Goal: Transaction & Acquisition: Purchase product/service

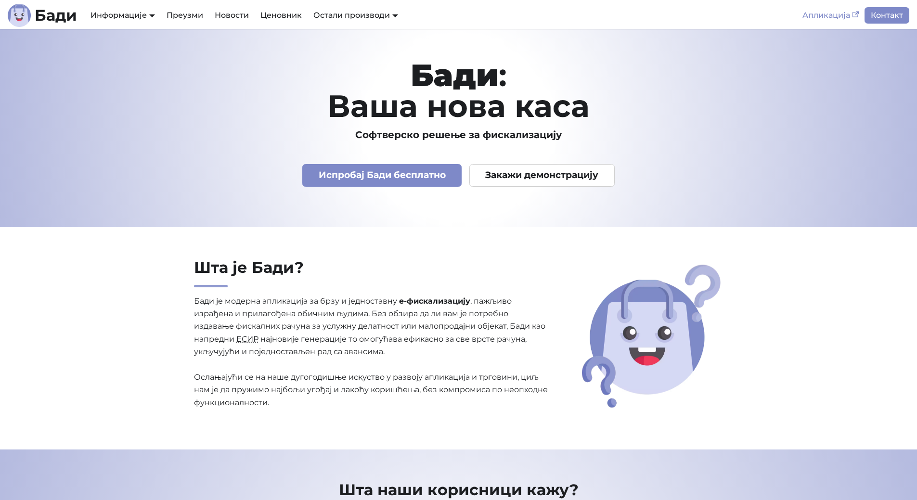
click at [849, 11] on link "Апликација" at bounding box center [830, 15] width 68 height 16
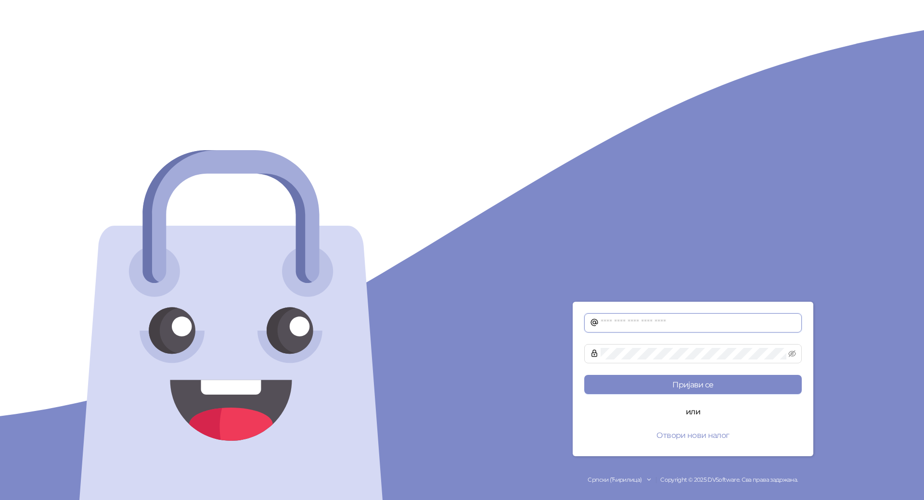
click at [661, 318] on input "text" at bounding box center [697, 323] width 195 height 12
click at [584, 375] on button "Пријави се" at bounding box center [692, 384] width 217 height 19
click at [596, 354] on span at bounding box center [692, 353] width 217 height 19
click at [584, 375] on button "Пријави се" at bounding box center [692, 384] width 217 height 19
click at [511, 362] on div "**********" at bounding box center [693, 250] width 462 height 500
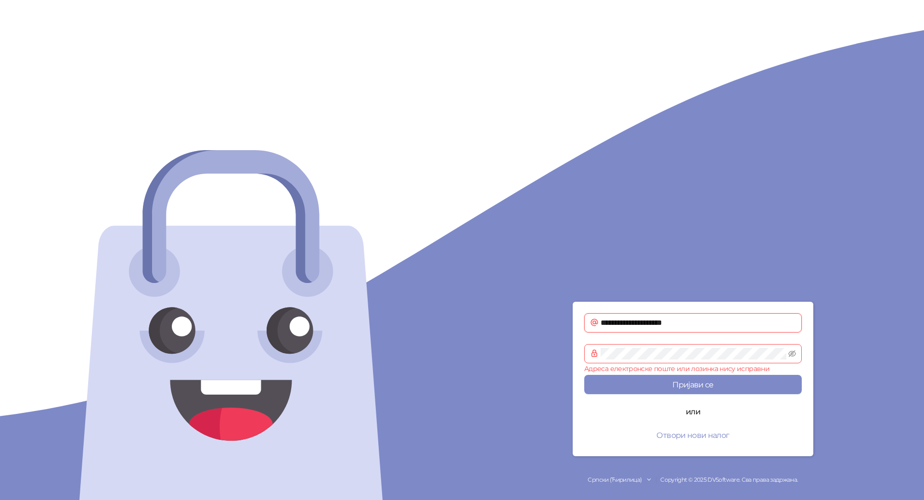
click at [682, 320] on input "**********" at bounding box center [697, 323] width 195 height 12
type input "**********"
click at [537, 354] on div "**********" at bounding box center [693, 250] width 462 height 500
click at [584, 375] on button "Пријави се" at bounding box center [692, 384] width 217 height 19
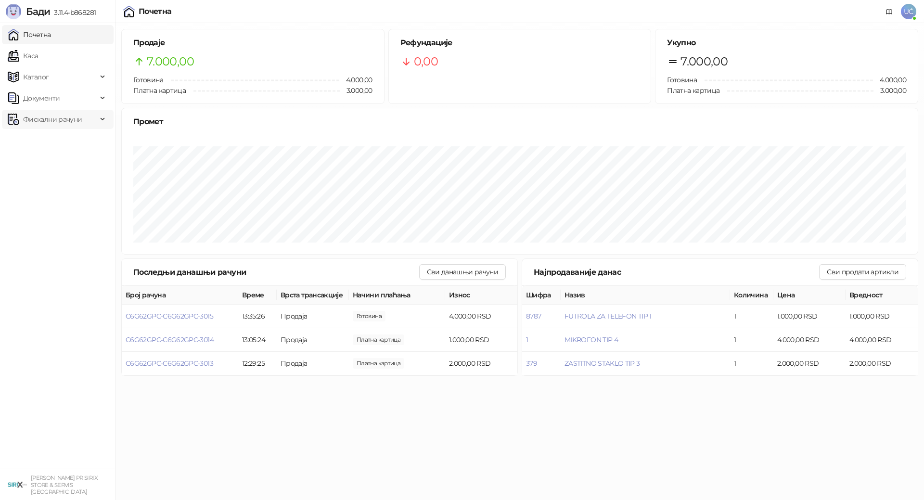
click at [63, 116] on span "Фискални рачуни" at bounding box center [52, 119] width 59 height 19
click at [53, 166] on link "По данима" at bounding box center [37, 161] width 51 height 19
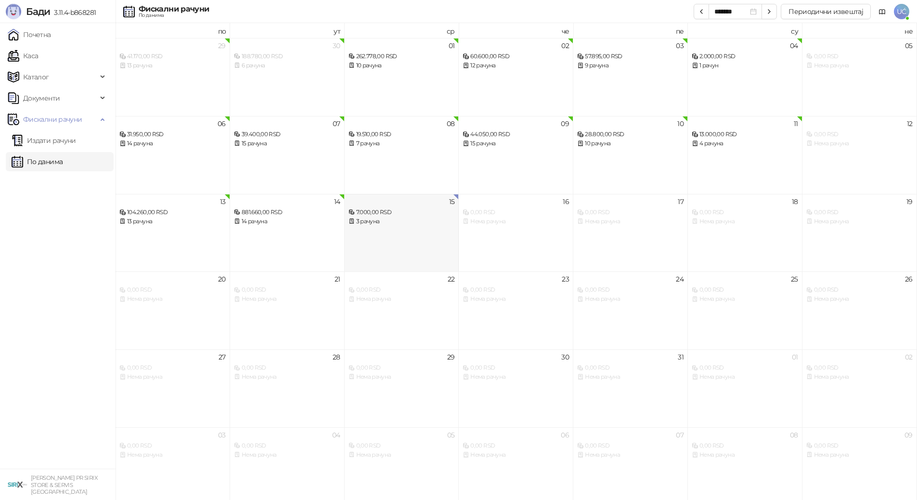
drag, startPoint x: 492, startPoint y: 246, endPoint x: 419, endPoint y: 256, distance: 74.4
click at [494, 243] on div "16 0,00 RSD Нема рачуна" at bounding box center [516, 233] width 115 height 78
click at [329, 245] on div "14 881.660,00 RSD 14 рачуна" at bounding box center [287, 233] width 115 height 78
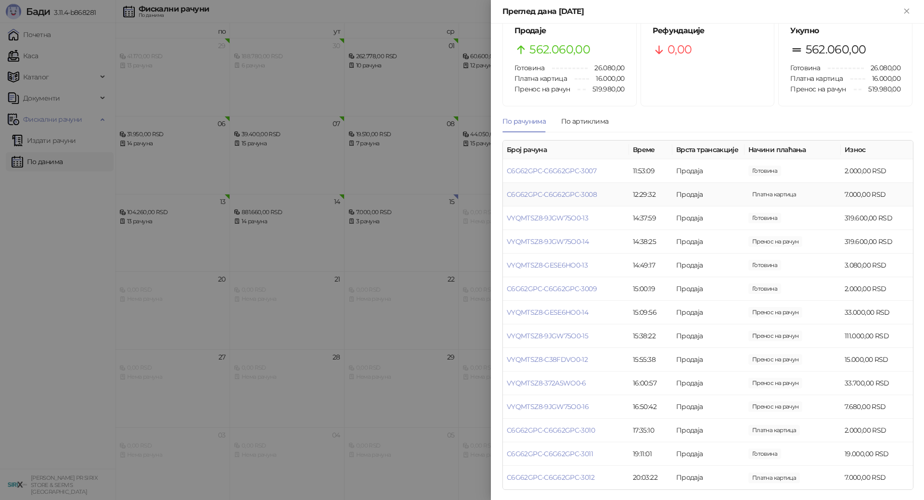
scroll to position [34, 0]
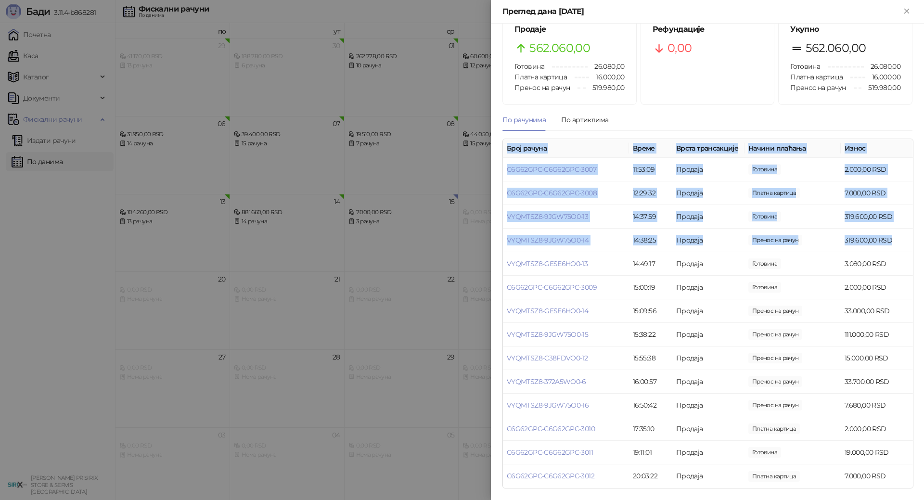
drag, startPoint x: 888, startPoint y: 242, endPoint x: 498, endPoint y: 215, distance: 390.7
click at [498, 215] on div "Продаје 562.060,00 Готовина 26.080,00 Платна картица 16.000,00 Пренос на рачун …" at bounding box center [707, 262] width 433 height 476
click at [726, 251] on td "Продаја" at bounding box center [708, 241] width 72 height 24
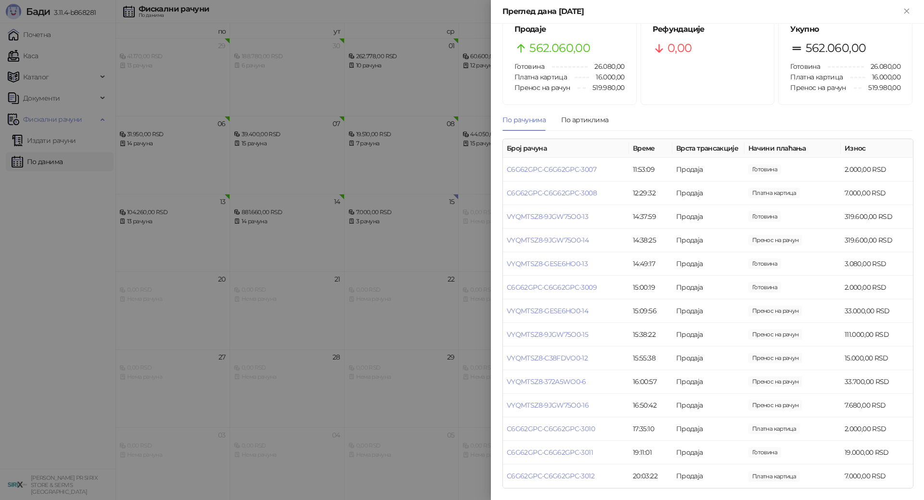
click at [45, 50] on div at bounding box center [462, 250] width 924 height 500
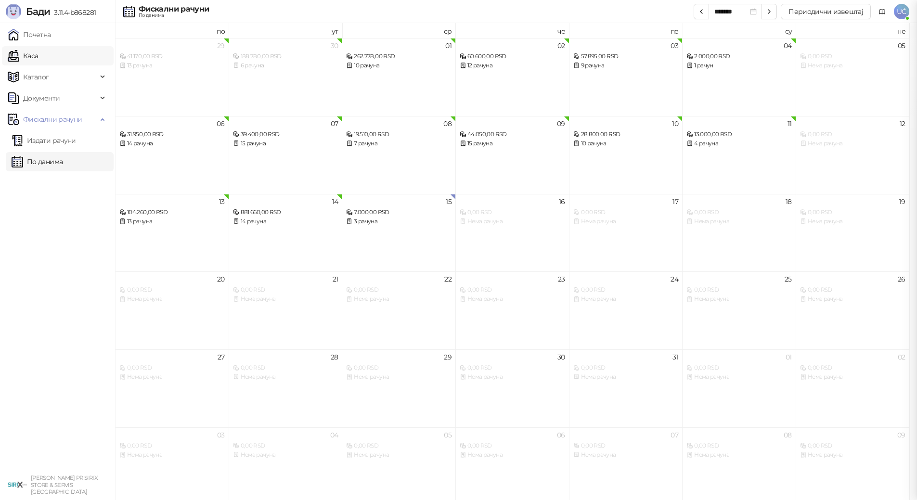
click at [38, 56] on link "Каса" at bounding box center [23, 55] width 30 height 19
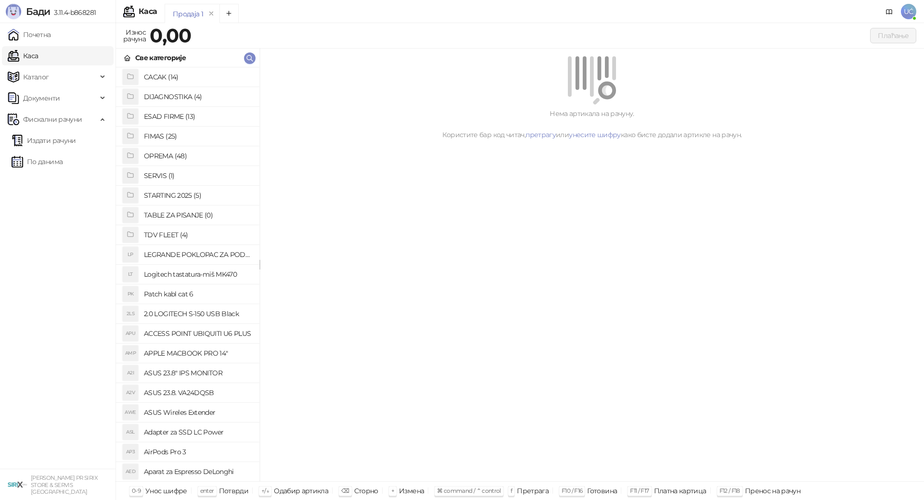
click at [202, 157] on h4 "OPREMA (48)" at bounding box center [198, 155] width 108 height 15
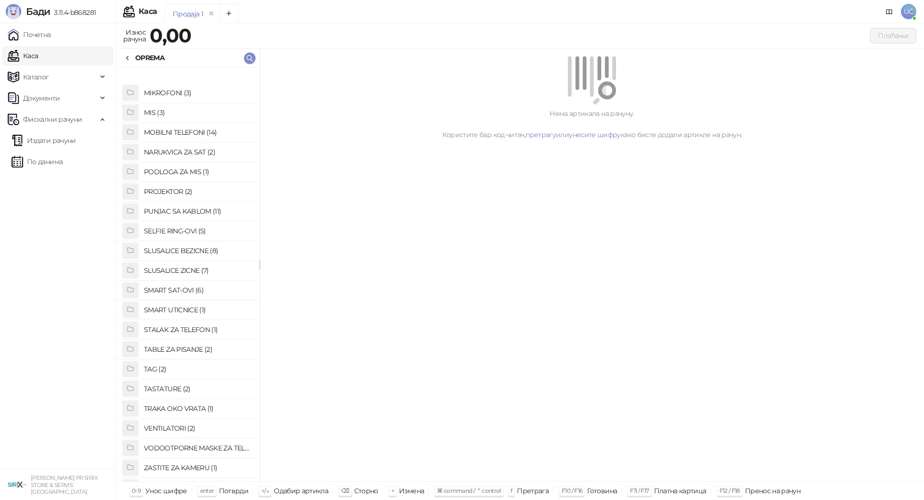
scroll to position [533, 0]
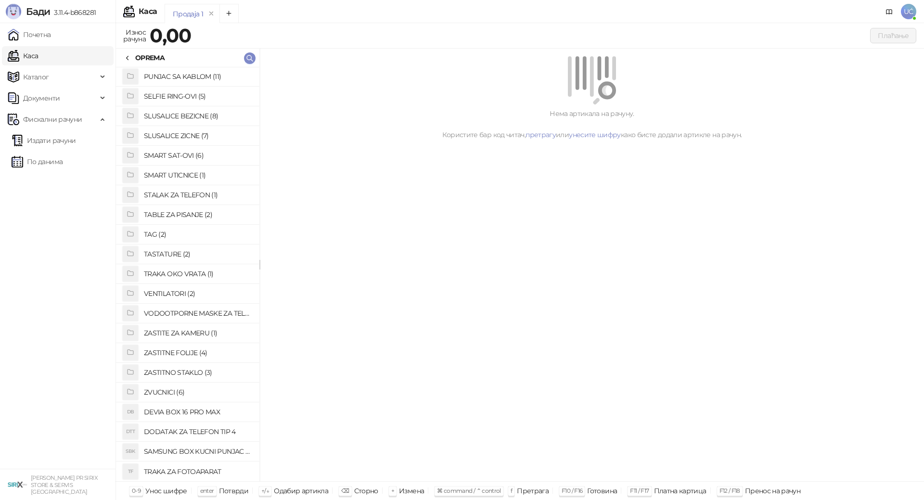
click at [196, 376] on h4 "ZASTITNO STAKLO (3)" at bounding box center [198, 372] width 108 height 15
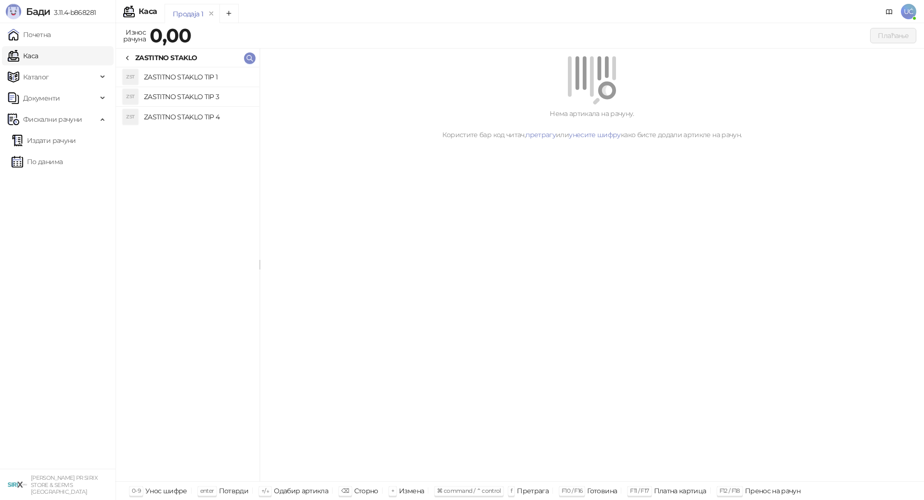
click at [209, 99] on h4 "ZASTITNO STAKLO TIP 3" at bounding box center [198, 96] width 108 height 15
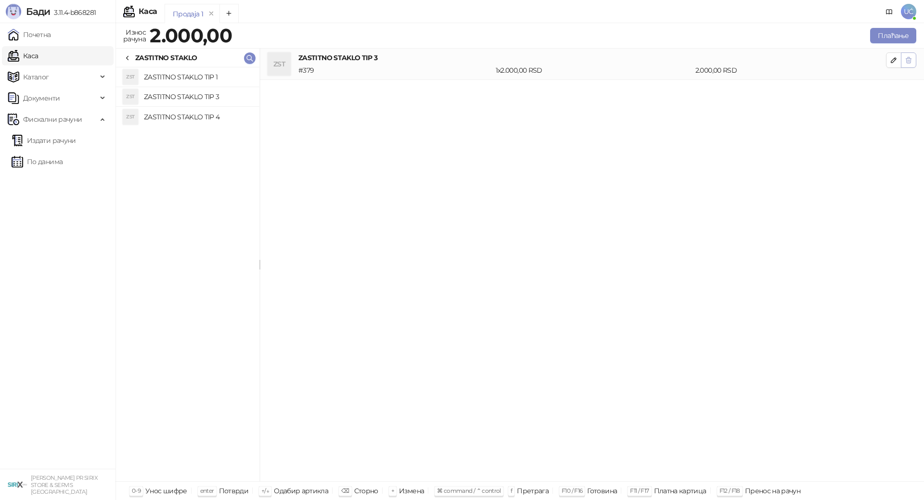
click at [913, 56] on button "button" at bounding box center [908, 59] width 15 height 15
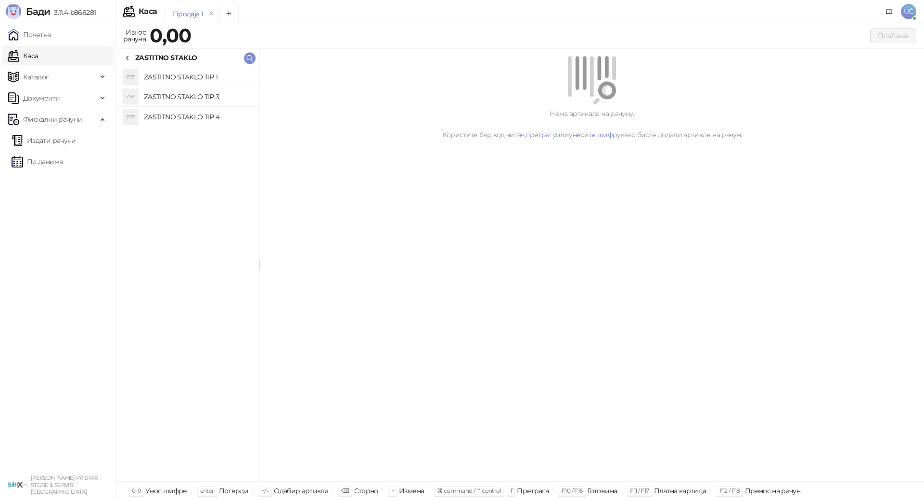
click at [224, 117] on h4 "ZASTITNO STAKLO TIP 4" at bounding box center [198, 116] width 108 height 15
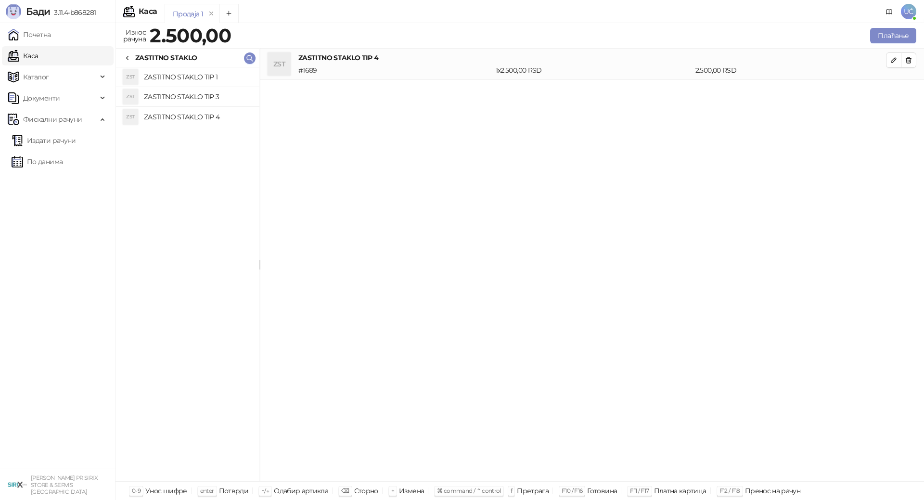
click at [132, 54] on div "ZASTITNO STAKLO" at bounding box center [160, 57] width 73 height 11
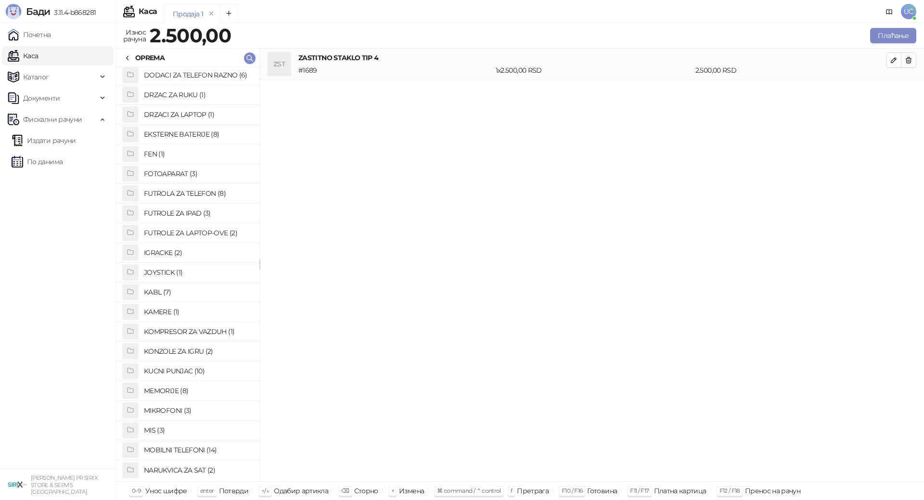
scroll to position [52, 0]
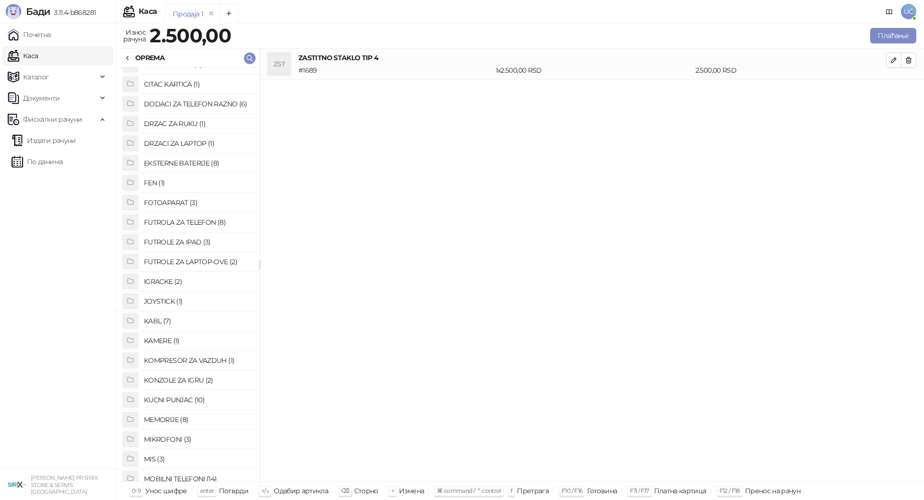
click at [190, 165] on h4 "EKSTERNE BATERIJE (8)" at bounding box center [198, 162] width 108 height 15
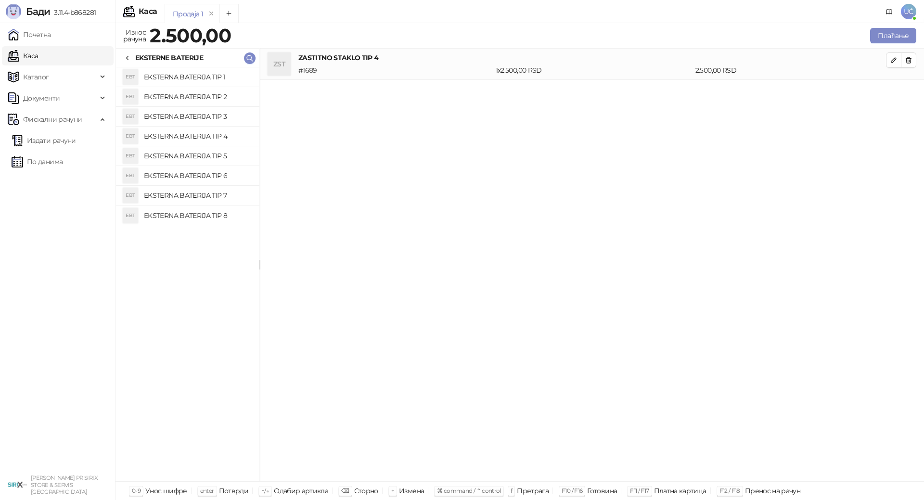
click at [230, 100] on h4 "EKSTERNA BATERIJA TIP 2" at bounding box center [198, 96] width 108 height 15
click at [910, 96] on span "button" at bounding box center [909, 91] width 8 height 9
click at [227, 73] on h4 "EKSTERNA BATERIJA TIP 1" at bounding box center [198, 76] width 108 height 15
drag, startPoint x: 912, startPoint y: 95, endPoint x: 771, endPoint y: 116, distance: 142.0
click at [911, 95] on span "button" at bounding box center [909, 91] width 8 height 9
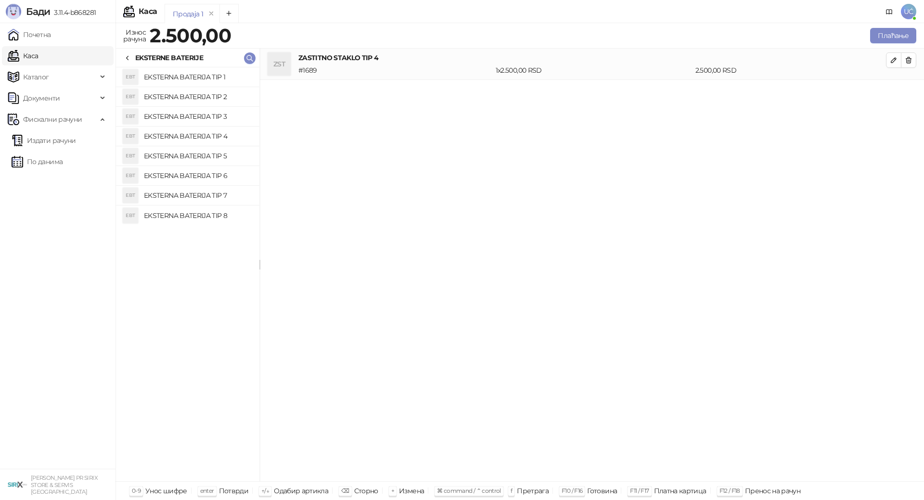
click at [237, 131] on h4 "EKSTERNA BATERIJA TIP 4" at bounding box center [198, 135] width 108 height 15
drag, startPoint x: 906, startPoint y: 94, endPoint x: 391, endPoint y: 204, distance: 526.3
click at [904, 95] on button "button" at bounding box center [908, 91] width 15 height 15
click at [213, 149] on h4 "EKSTERNA BATERIJA TIP 5" at bounding box center [198, 155] width 108 height 15
click at [907, 90] on icon "button" at bounding box center [909, 92] width 8 height 8
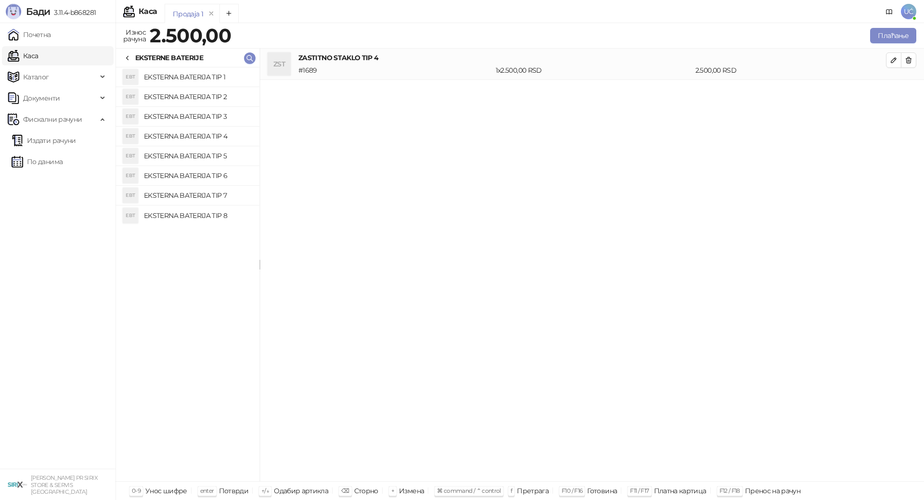
click at [200, 216] on h4 "EKSTERNA BATERIJA TIP 8" at bounding box center [198, 215] width 108 height 15
click at [896, 29] on button "Плаћање" at bounding box center [893, 35] width 46 height 15
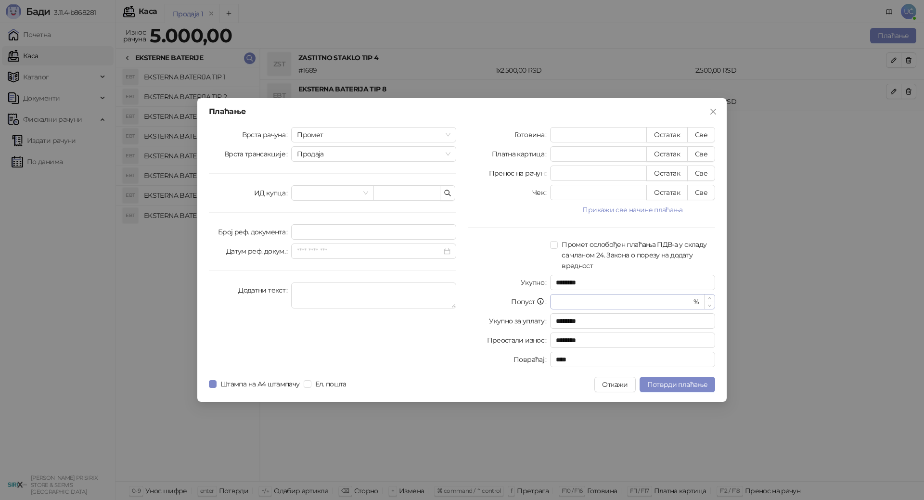
drag, startPoint x: 557, startPoint y: 312, endPoint x: 572, endPoint y: 308, distance: 15.5
click at [557, 313] on div "Готовина * Остатак Све Платна картица * Остатак Све Пренос на рачун * Остатак С…" at bounding box center [591, 249] width 259 height 244
drag, startPoint x: 576, startPoint y: 304, endPoint x: 343, endPoint y: 287, distance: 234.0
click at [343, 287] on div "Врста рачуна Промет Врста трансакције Продаја ИД купца Број реф. документа Дату…" at bounding box center [462, 249] width 518 height 244
type input "*"
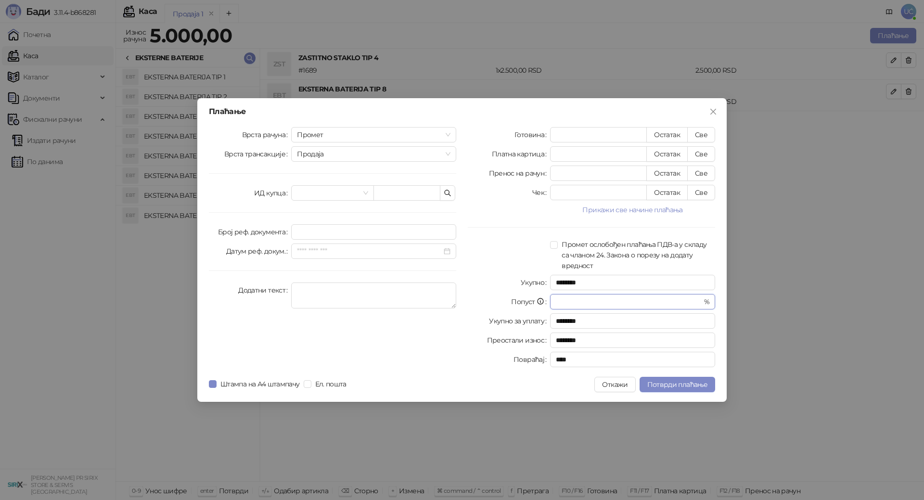
type input "********"
type input "**"
type input "********"
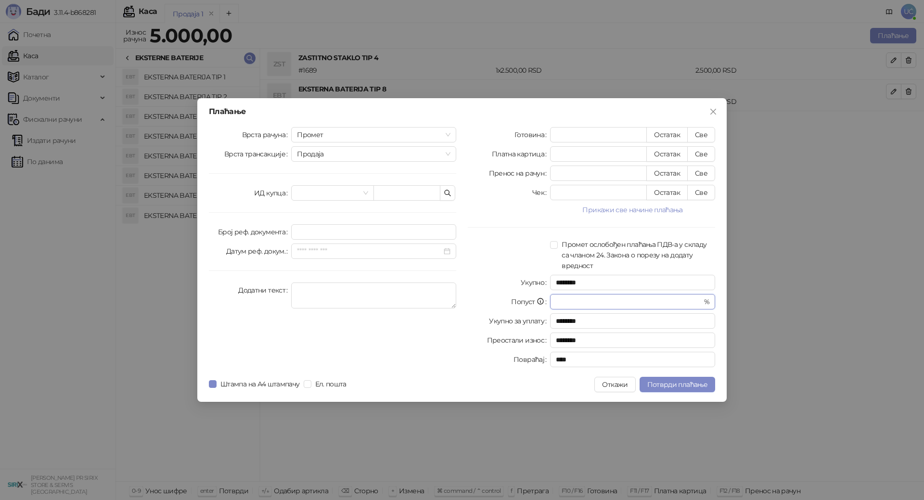
type input "**"
click at [698, 138] on button "Све" at bounding box center [701, 134] width 28 height 15
type input "****"
click at [689, 387] on span "Потврди плаћање" at bounding box center [677, 384] width 60 height 9
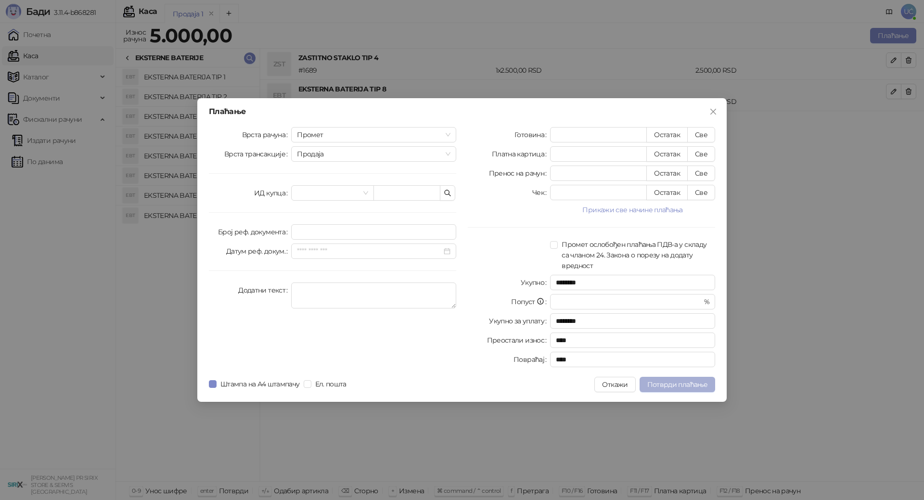
click at [659, 386] on span "Потврди плаћање" at bounding box center [677, 384] width 60 height 9
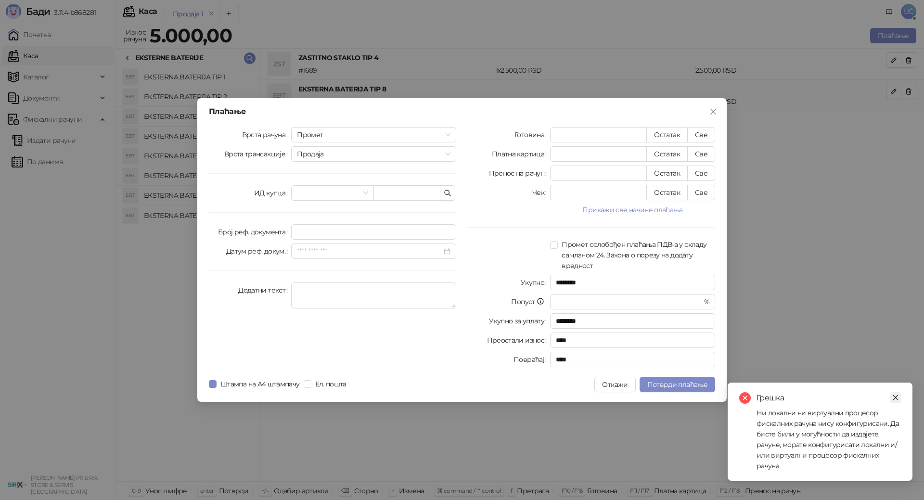
click at [898, 395] on icon "close" at bounding box center [895, 397] width 7 height 7
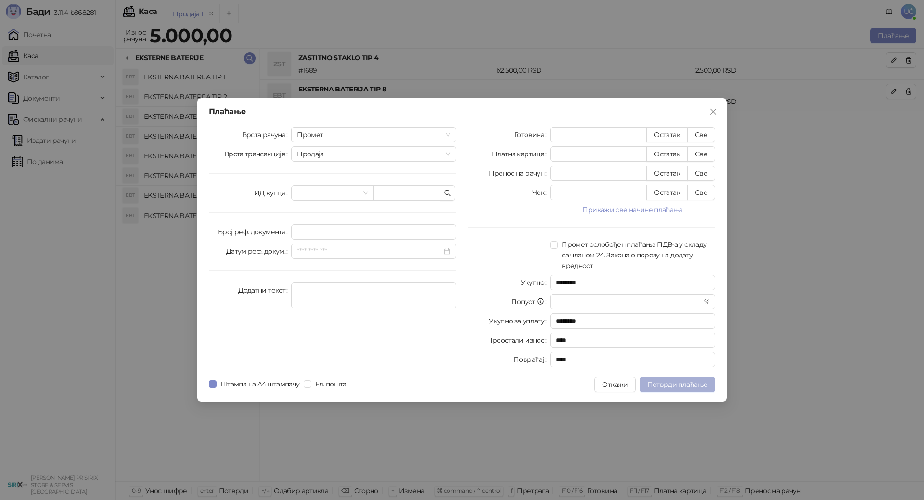
click at [688, 382] on span "Потврди плаћање" at bounding box center [677, 384] width 60 height 9
click at [709, 108] on icon "close" at bounding box center [713, 112] width 8 height 8
